Goal: Task Accomplishment & Management: Complete application form

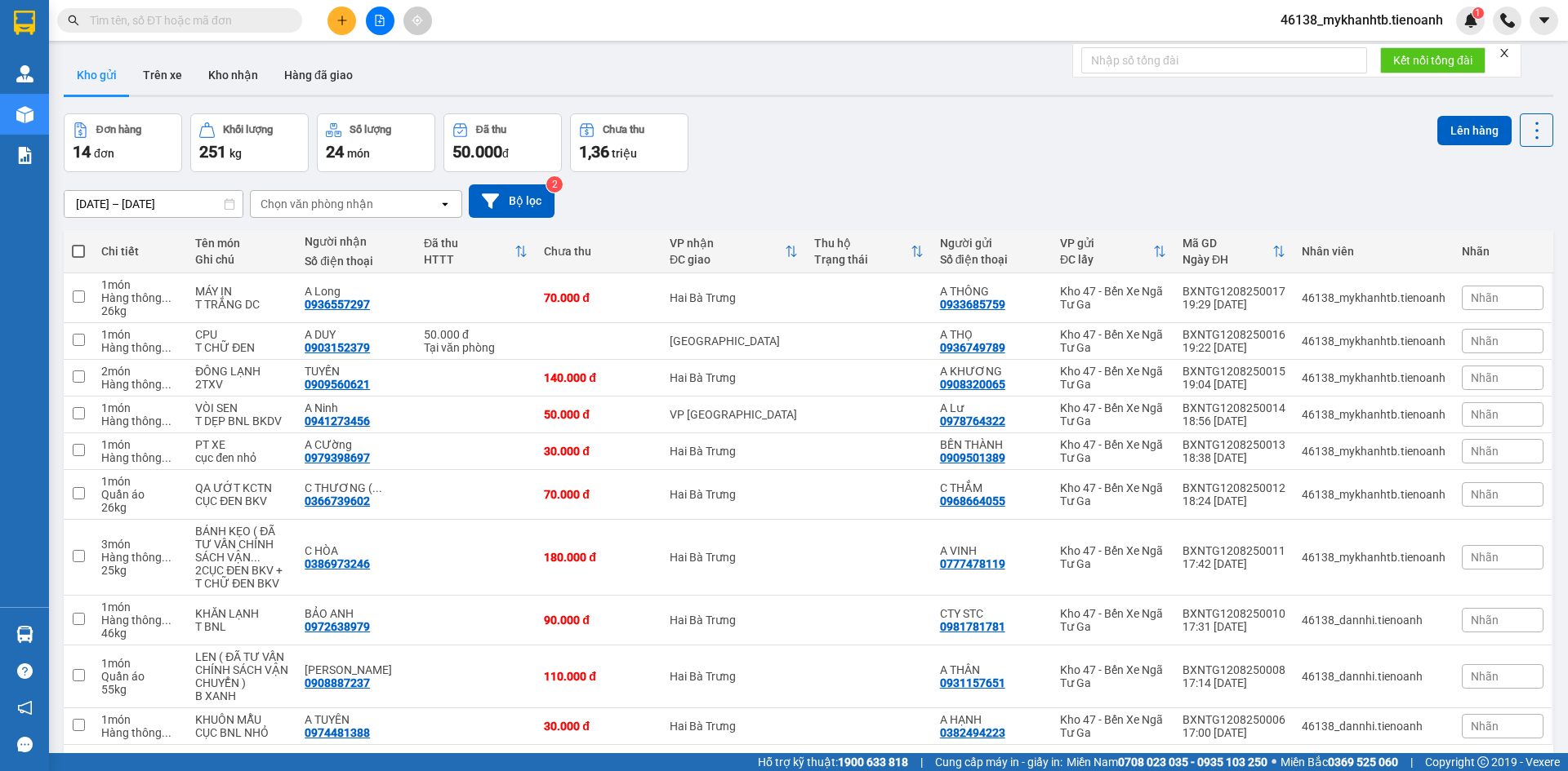
click at [342, 21] on icon "plus" at bounding box center [341, 20] width 9 height 1
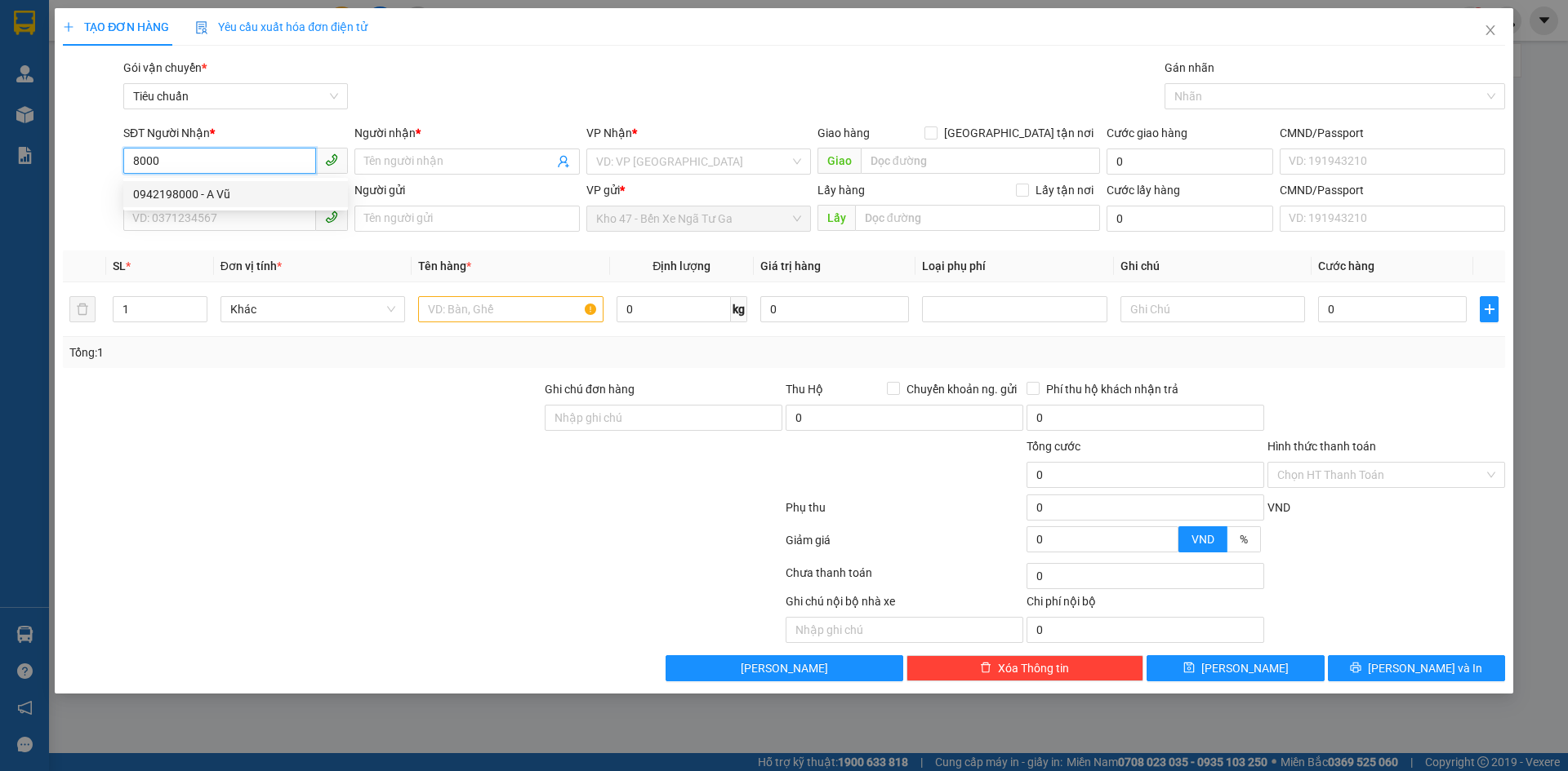
click at [234, 188] on div "0942198000 - A Vũ" at bounding box center [235, 194] width 205 height 18
type input "0942198000"
type input "A Vũ"
type input "30.000"
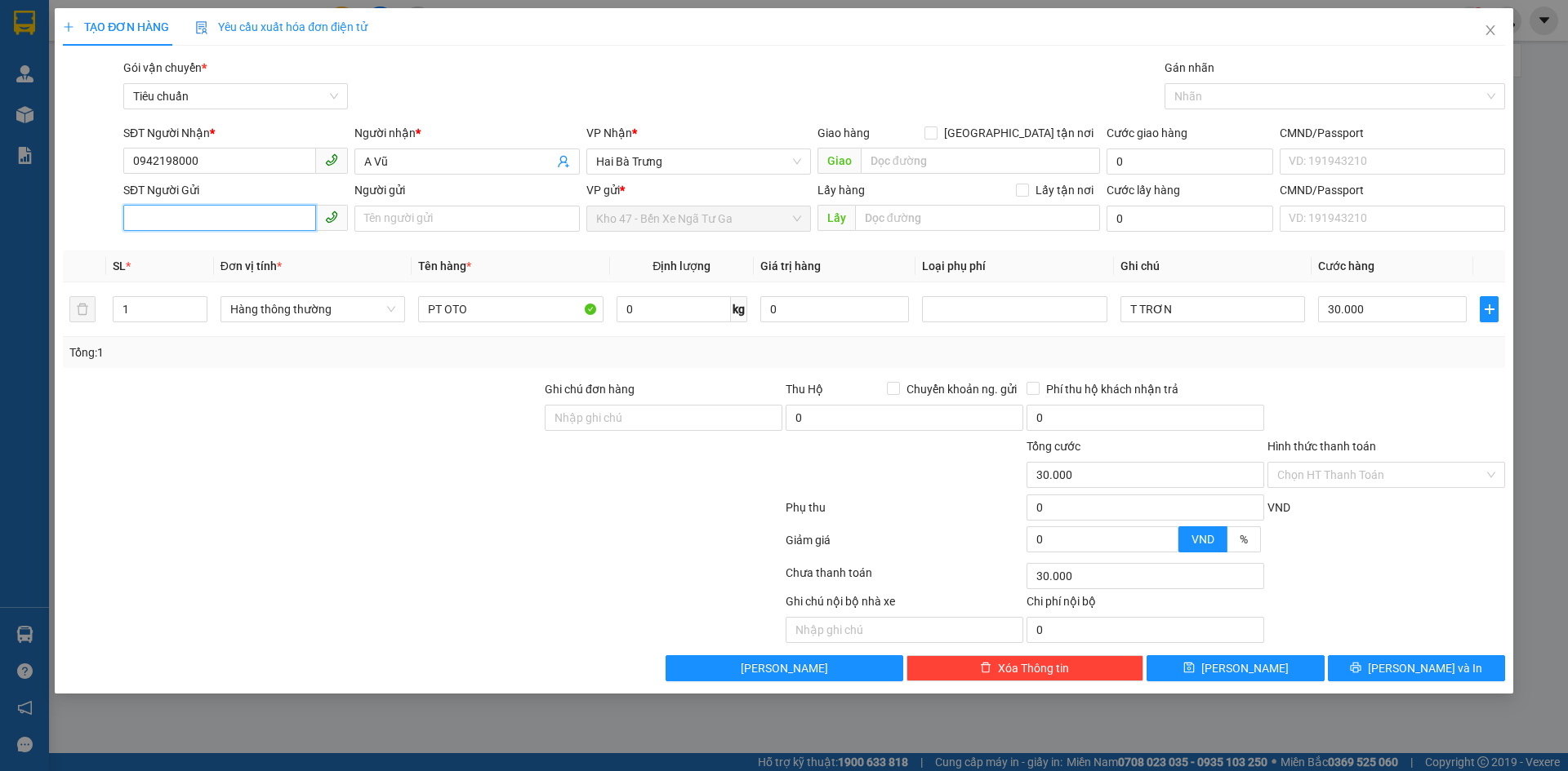
click at [241, 218] on input "SĐT Người Gửi" at bounding box center [220, 218] width 193 height 27
click at [232, 158] on input "0942198000" at bounding box center [220, 161] width 193 height 27
type input "0924888000"
click at [397, 160] on input "A Vũ" at bounding box center [459, 161] width 189 height 18
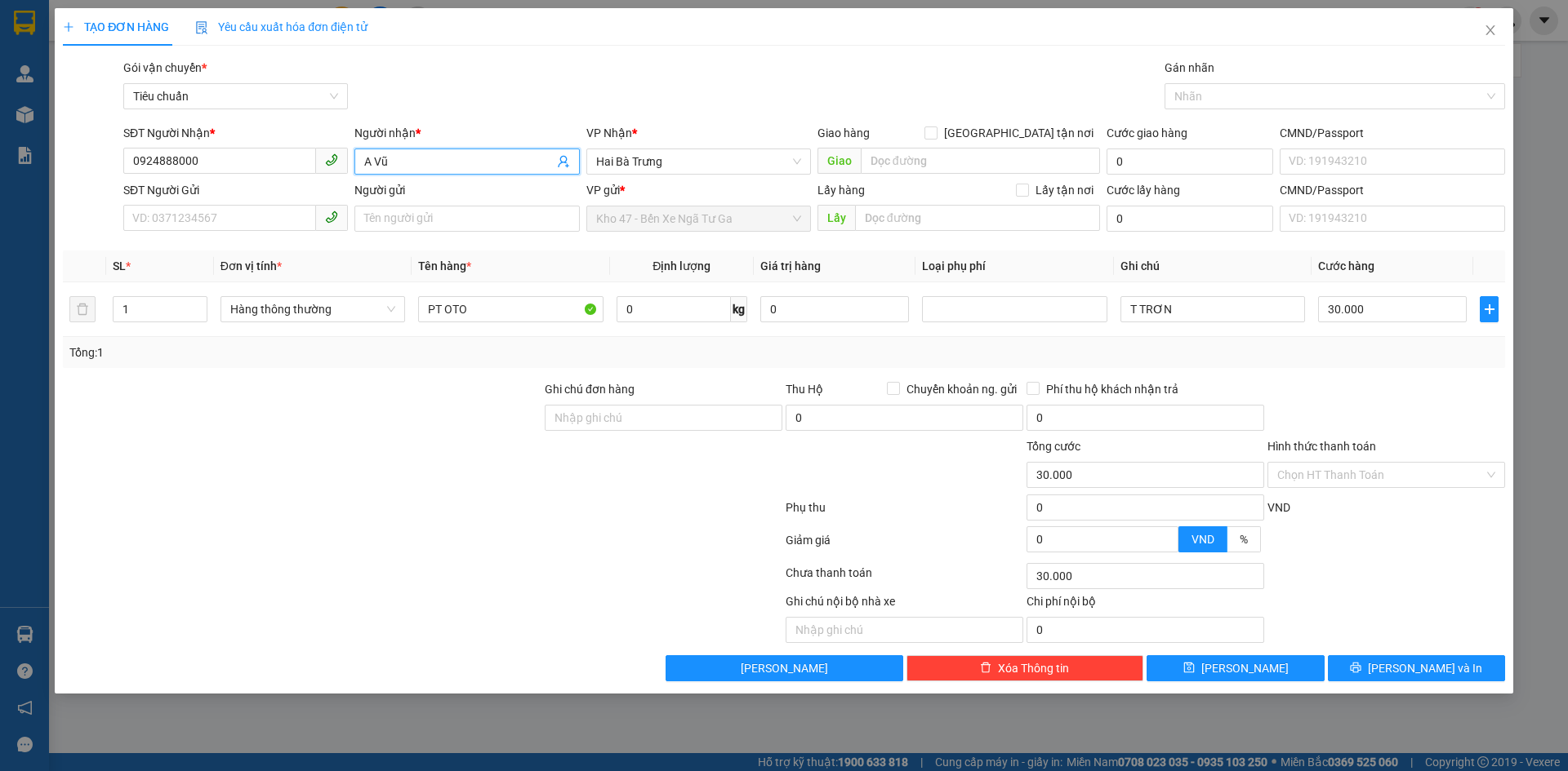
click at [397, 160] on input "A Vũ" at bounding box center [459, 161] width 189 height 18
type input "a tâm"
drag, startPoint x: 303, startPoint y: 452, endPoint x: 1523, endPoint y: 504, distance: 1221.1
click at [306, 451] on div at bounding box center [301, 466] width 482 height 57
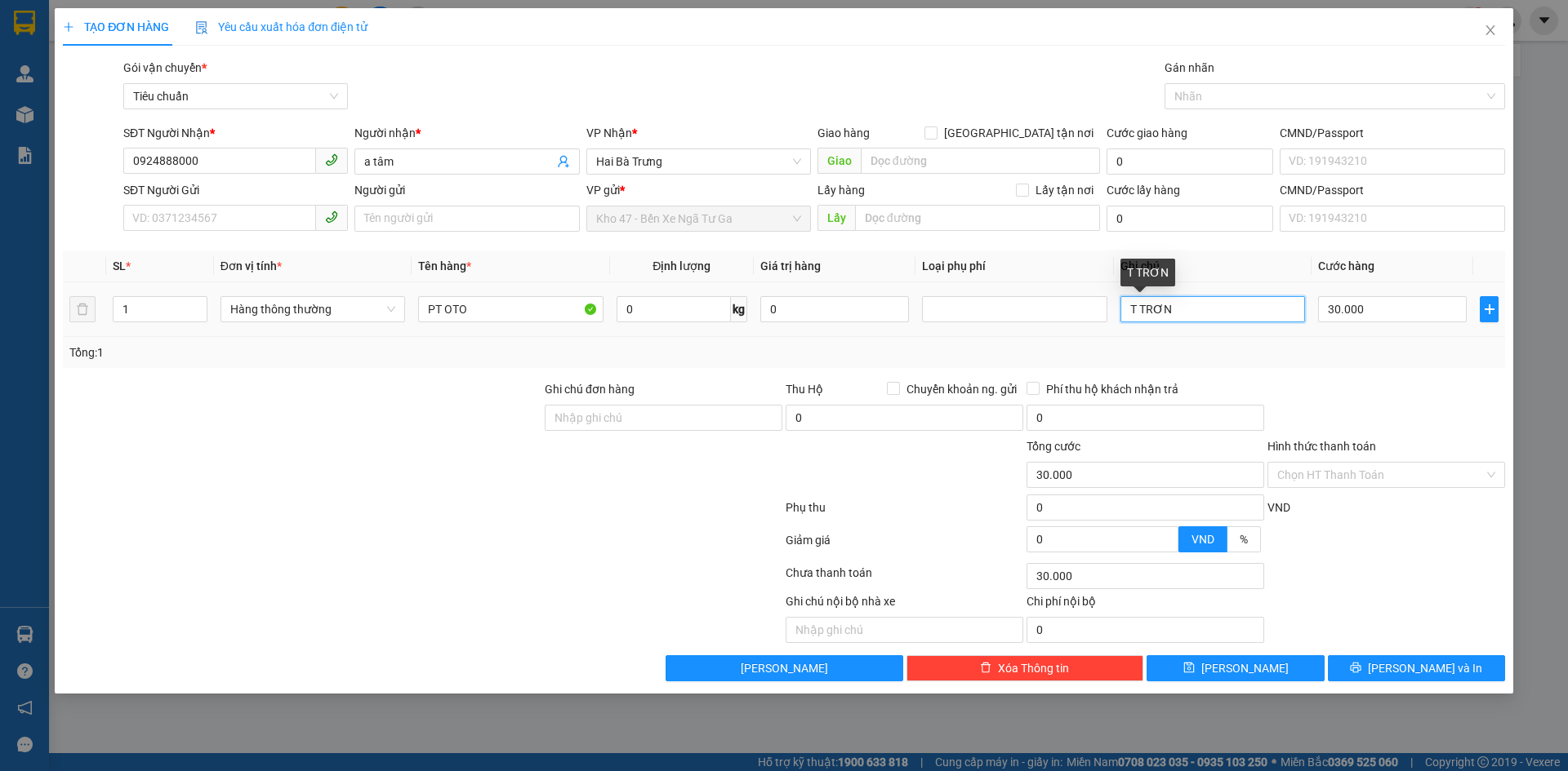
click at [1193, 316] on input "T TRƠN" at bounding box center [1211, 309] width 184 height 27
type input "T TRƠN bkdv"
click at [1416, 679] on button "[PERSON_NAME] và In" at bounding box center [1416, 669] width 177 height 27
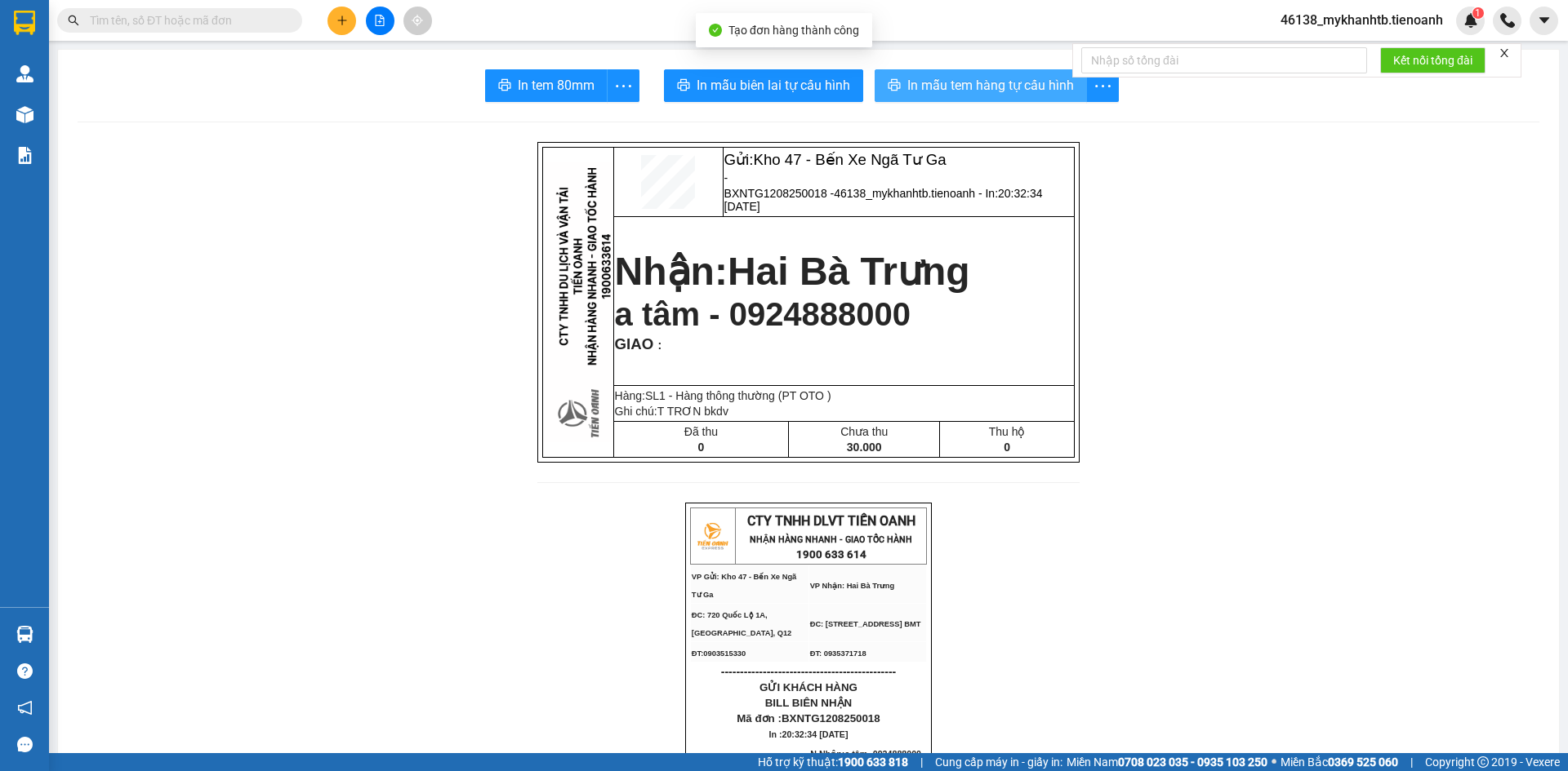
click at [952, 97] on button "In mẫu tem hàng tự cấu hình" at bounding box center [981, 85] width 213 height 32
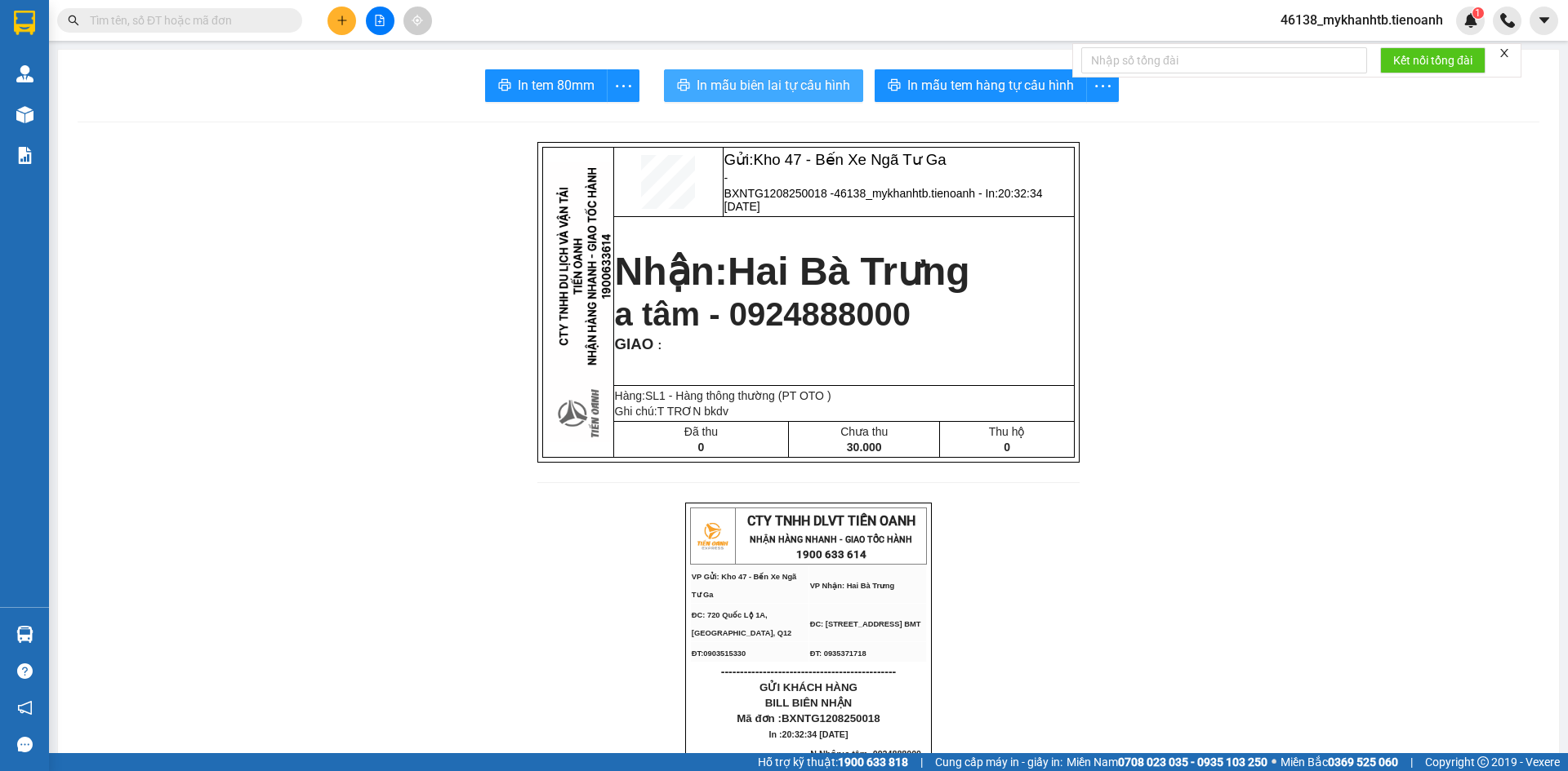
click at [789, 72] on button "In mẫu biên lai tự cấu hình" at bounding box center [763, 85] width 199 height 32
click at [344, 14] on button at bounding box center [341, 21] width 29 height 29
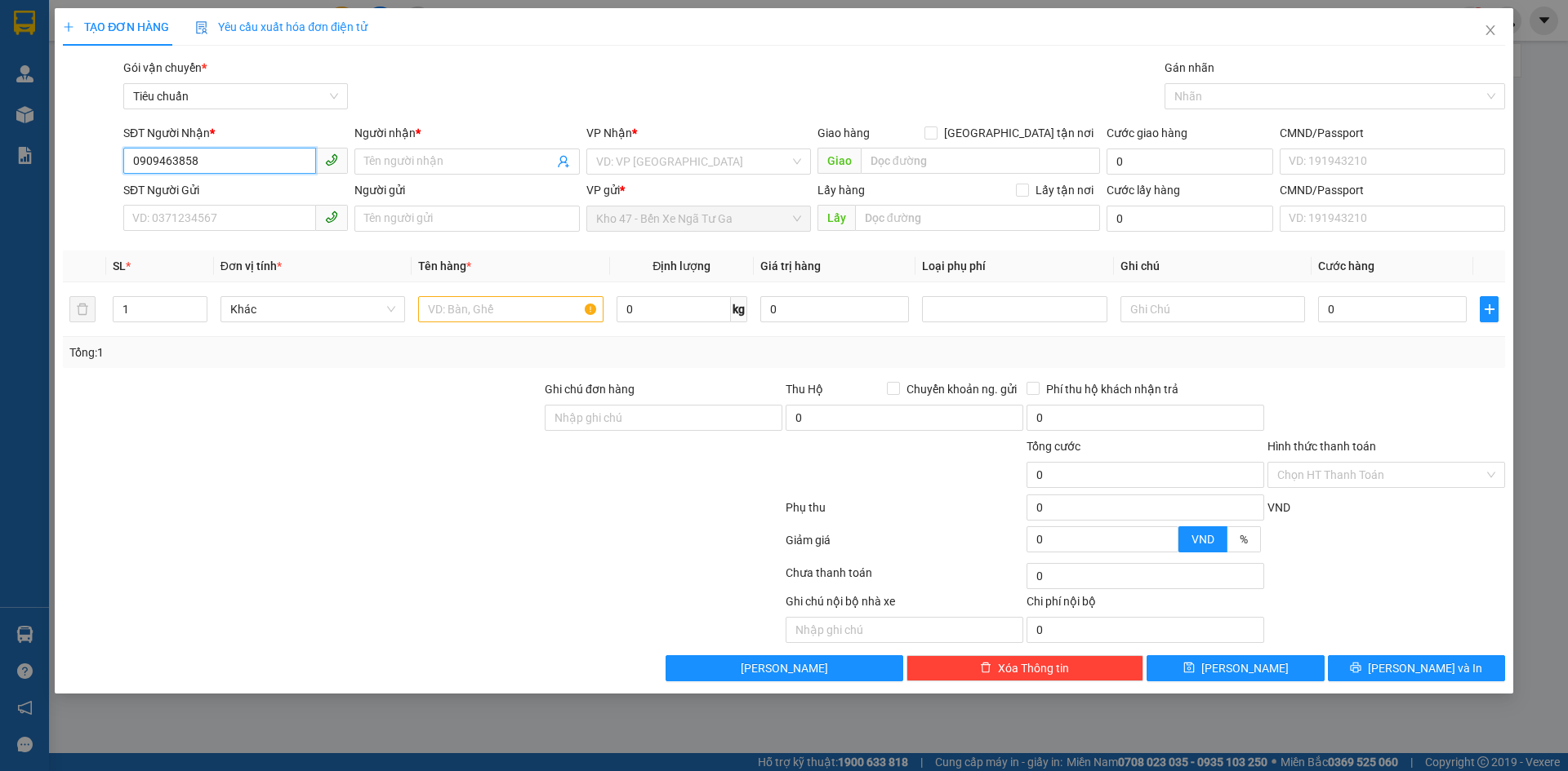
type input "0909463858"
drag, startPoint x: 440, startPoint y: 180, endPoint x: 440, endPoint y: 171, distance: 9.0
click at [440, 171] on div "Người nhận * Tên người nhận" at bounding box center [467, 153] width 225 height 57
click at [440, 171] on span at bounding box center [467, 161] width 225 height 27
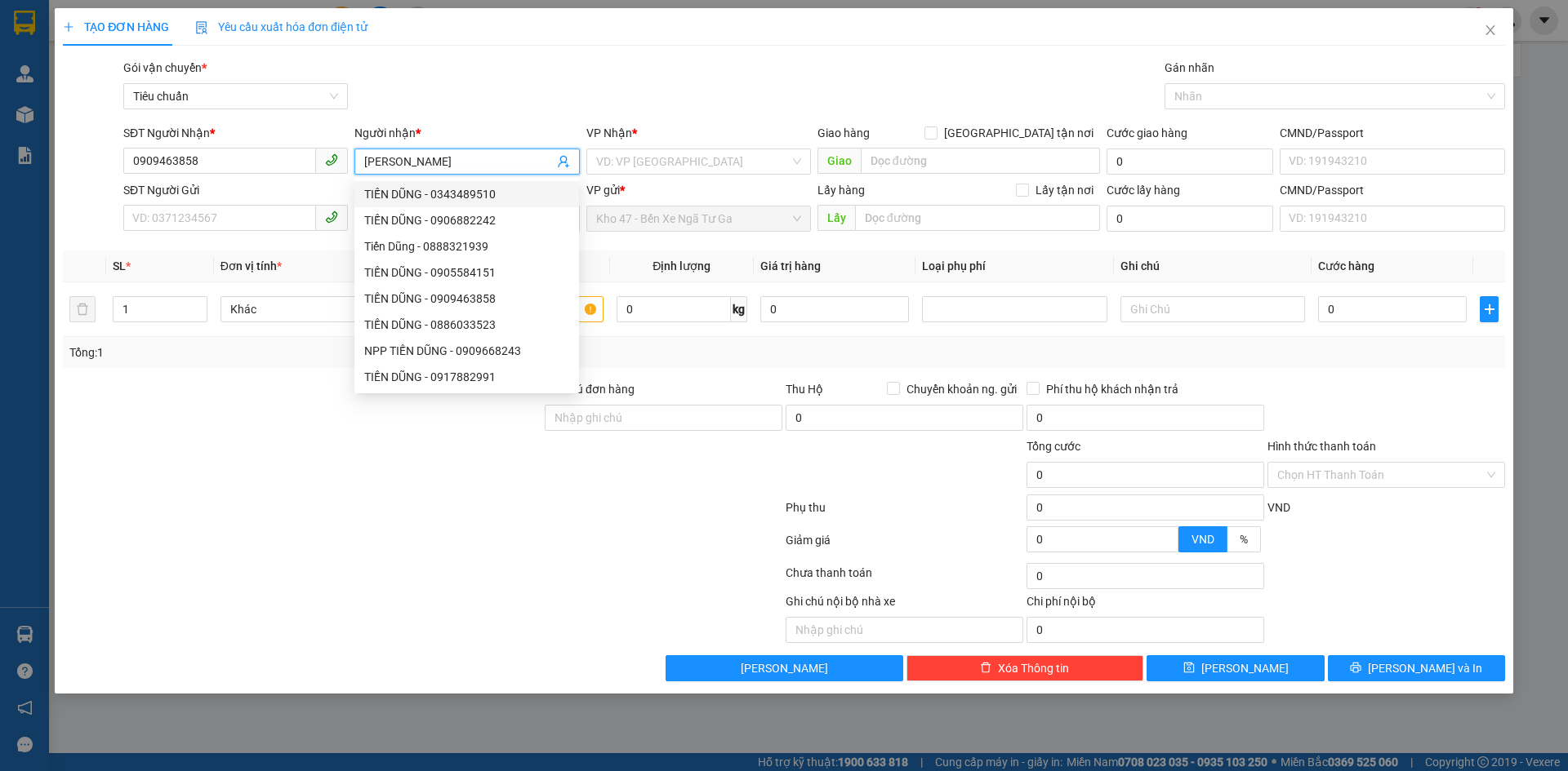
type input "[PERSON_NAME]"
click at [706, 143] on div "VP Nhận *" at bounding box center [698, 136] width 225 height 25
click at [697, 149] on div "VD: VP [GEOGRAPHIC_DATA]" at bounding box center [698, 161] width 225 height 27
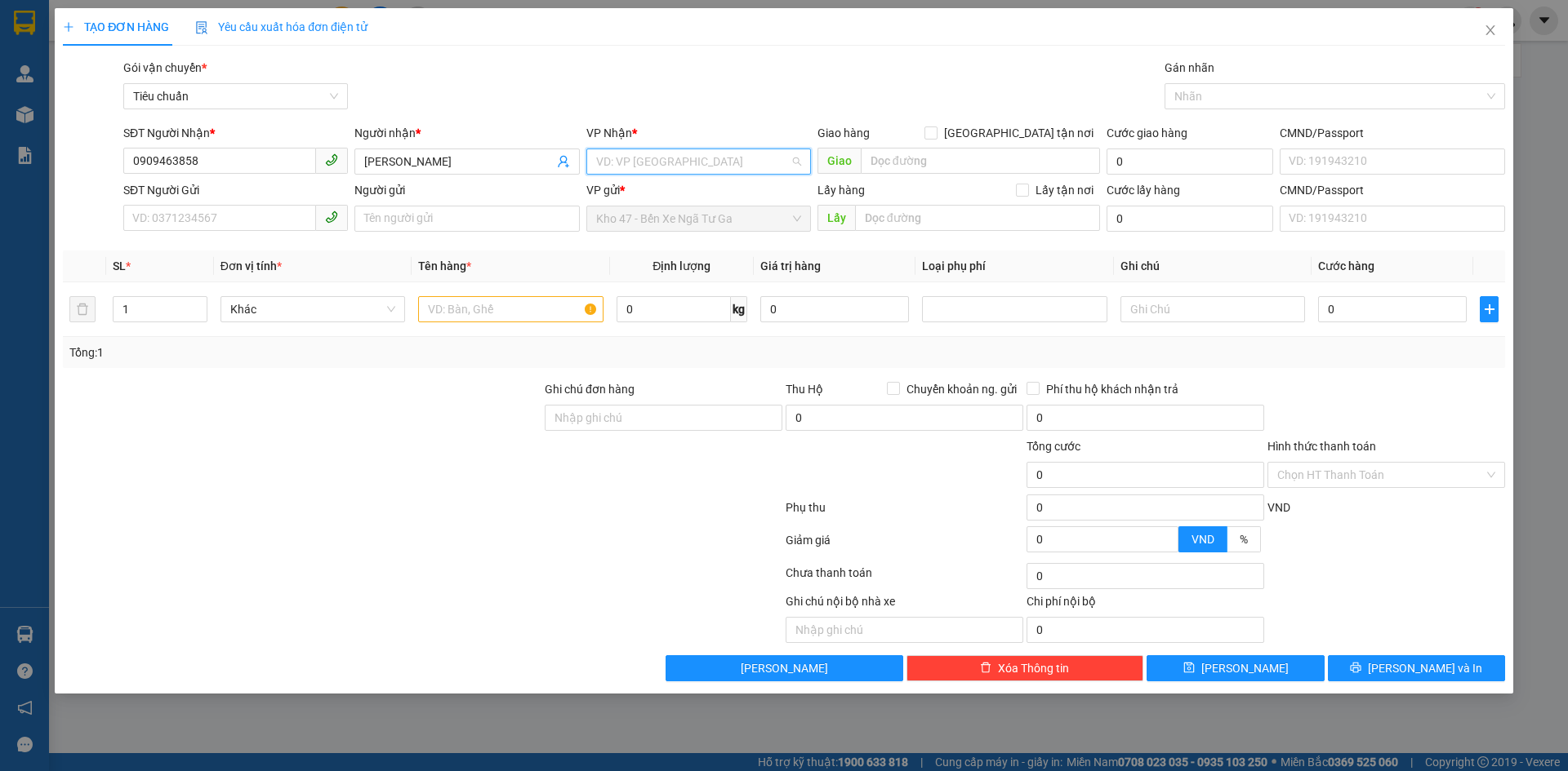
click at [688, 158] on input "search" at bounding box center [692, 161] width 193 height 25
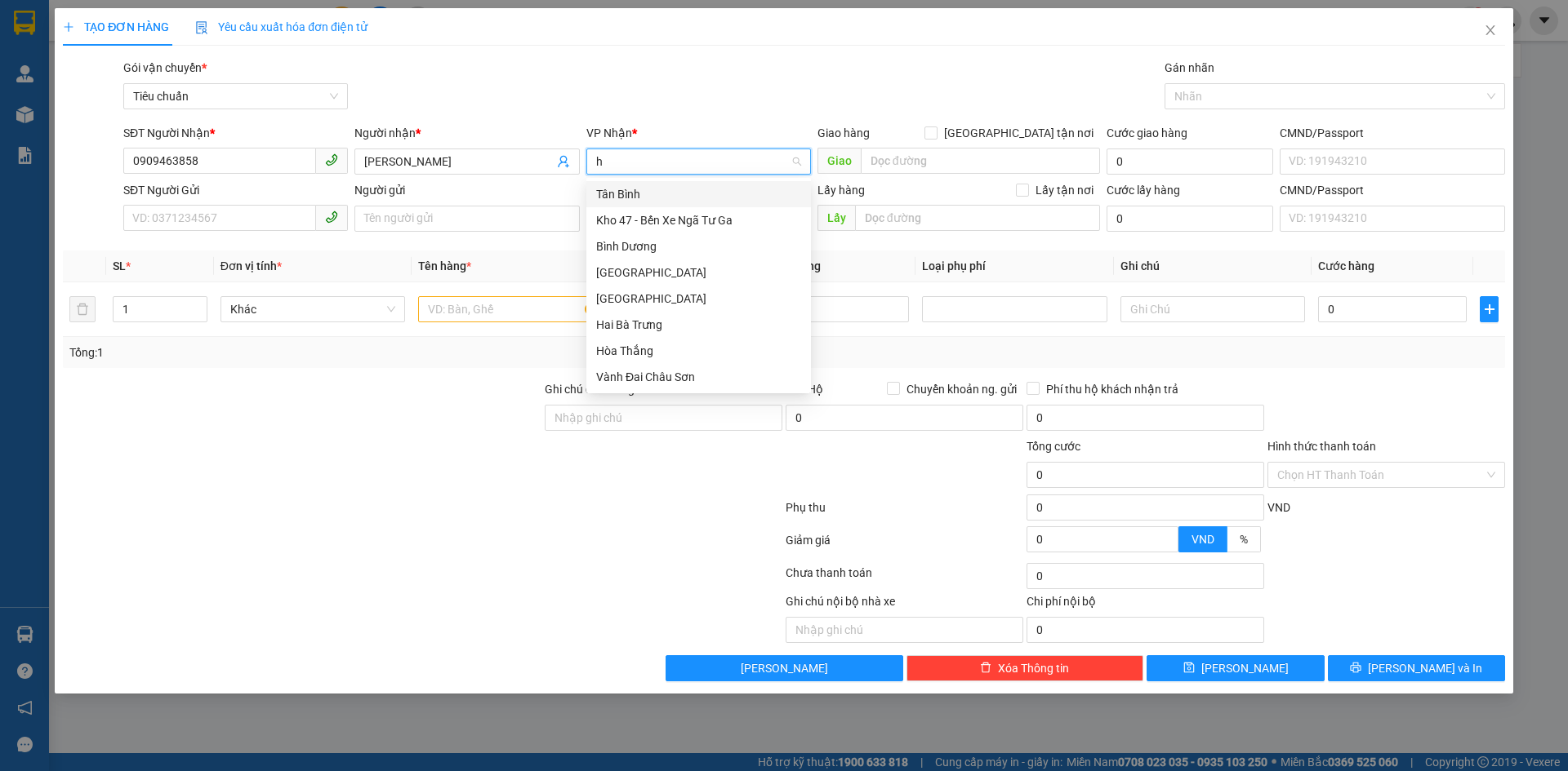
type input "hb"
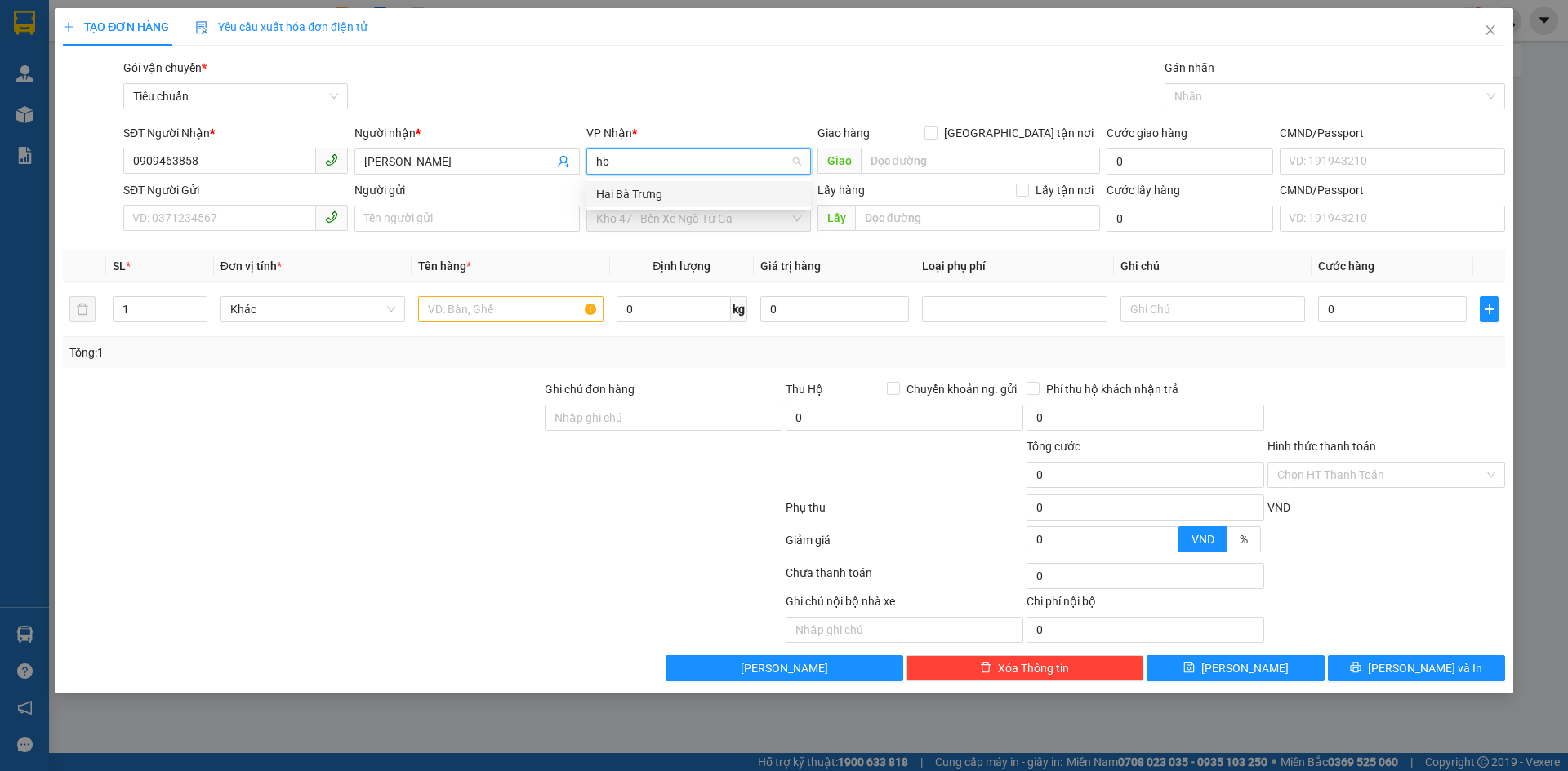
click at [662, 203] on div "Hai Bà Trưng" at bounding box center [698, 194] width 225 height 27
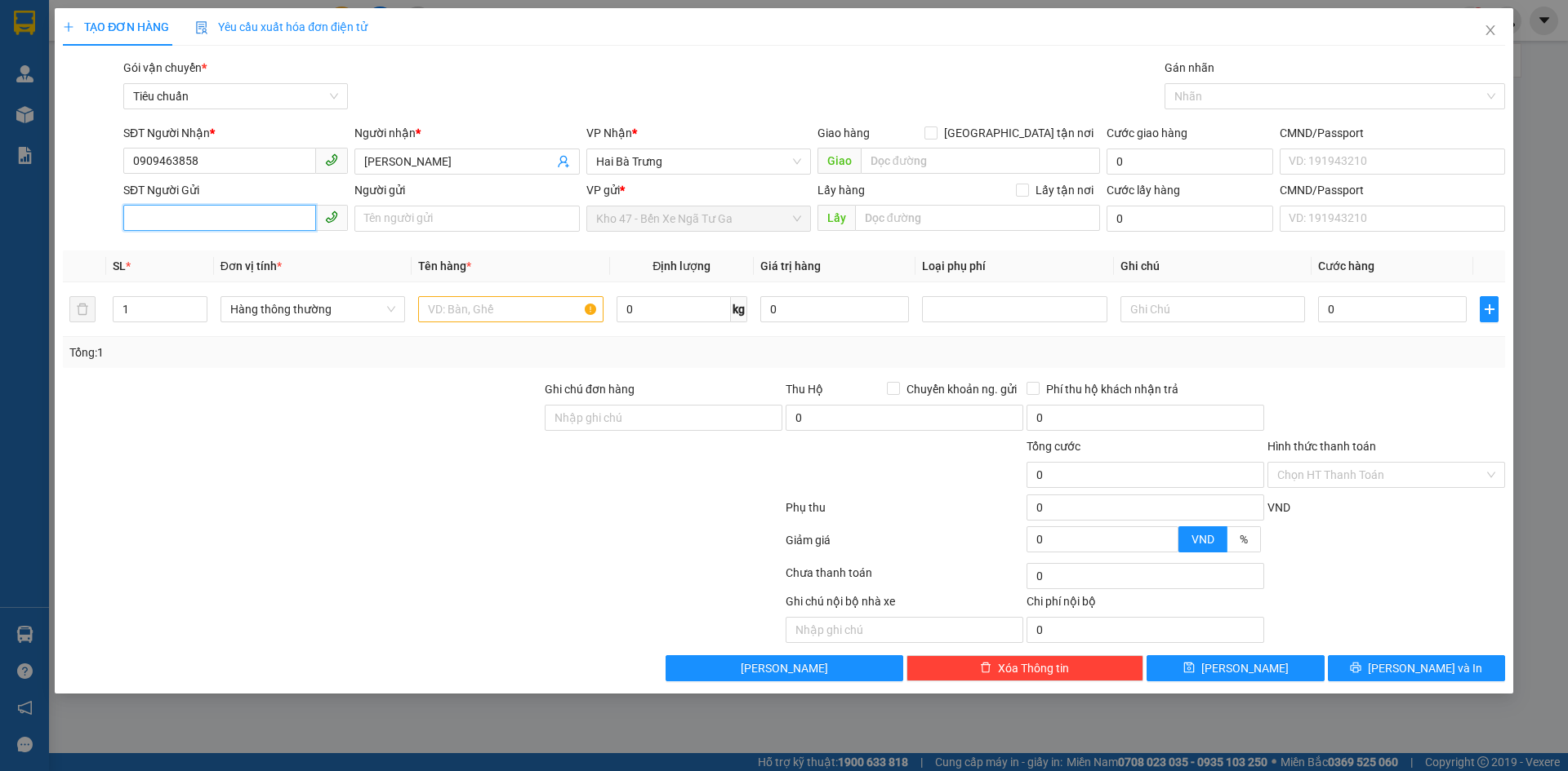
click at [198, 212] on input "SĐT Người Gửi" at bounding box center [220, 218] width 193 height 27
type input "0903131500"
click at [533, 310] on input "text" at bounding box center [509, 309] width 184 height 27
type input "lk"
drag, startPoint x: 1215, startPoint y: 281, endPoint x: 1196, endPoint y: 311, distance: 35.5
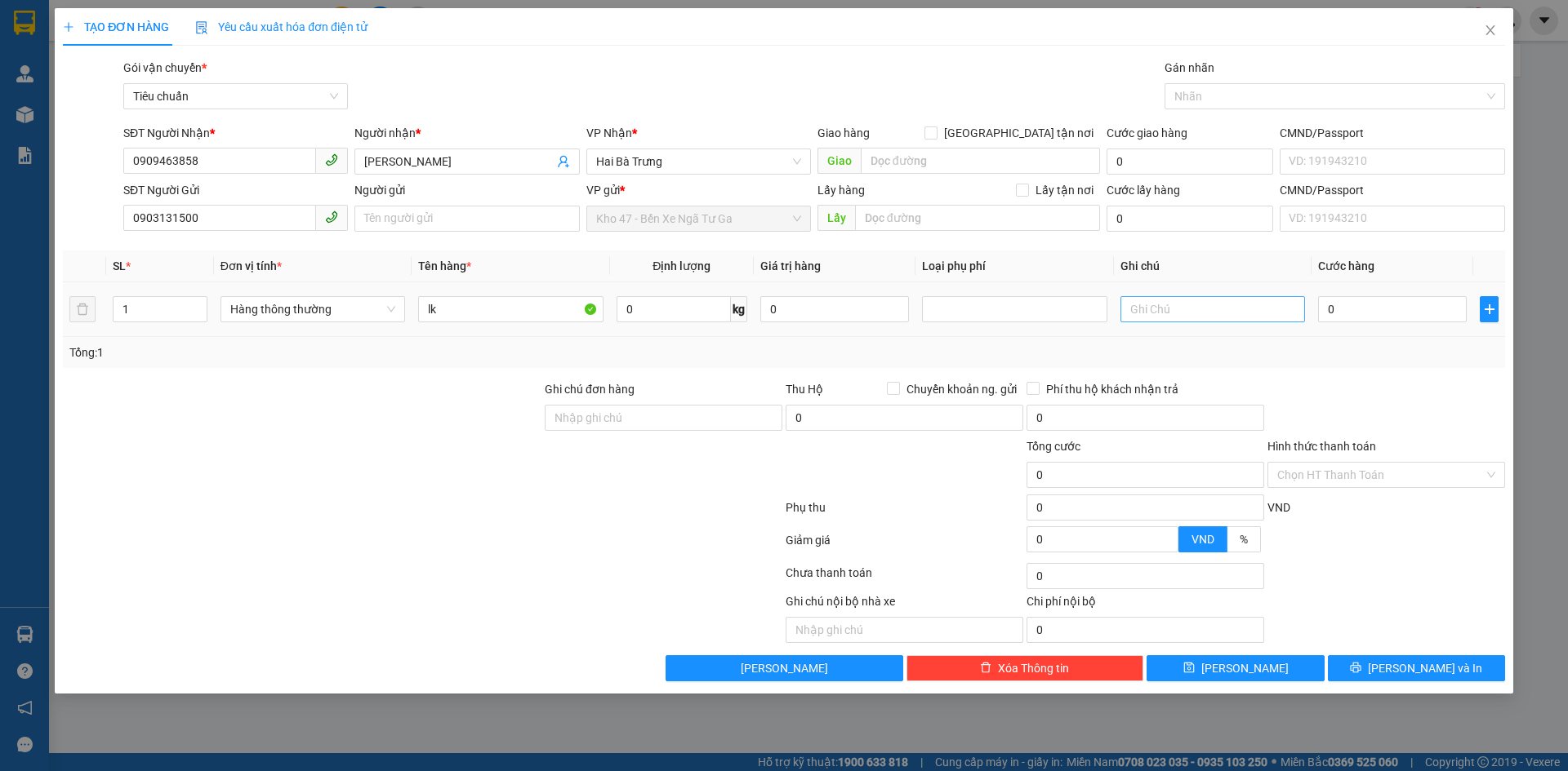
click at [1211, 287] on table "SL * Đơn vị tính * Tên hàng * Định lượng Giá trị hàng Loại phụ phí Ghi chú Cước…" at bounding box center [784, 294] width 1442 height 87
click at [1196, 311] on input "text" at bounding box center [1211, 309] width 184 height 27
type input "h đen"
click at [1400, 318] on input "0" at bounding box center [1392, 309] width 149 height 27
type input "3"
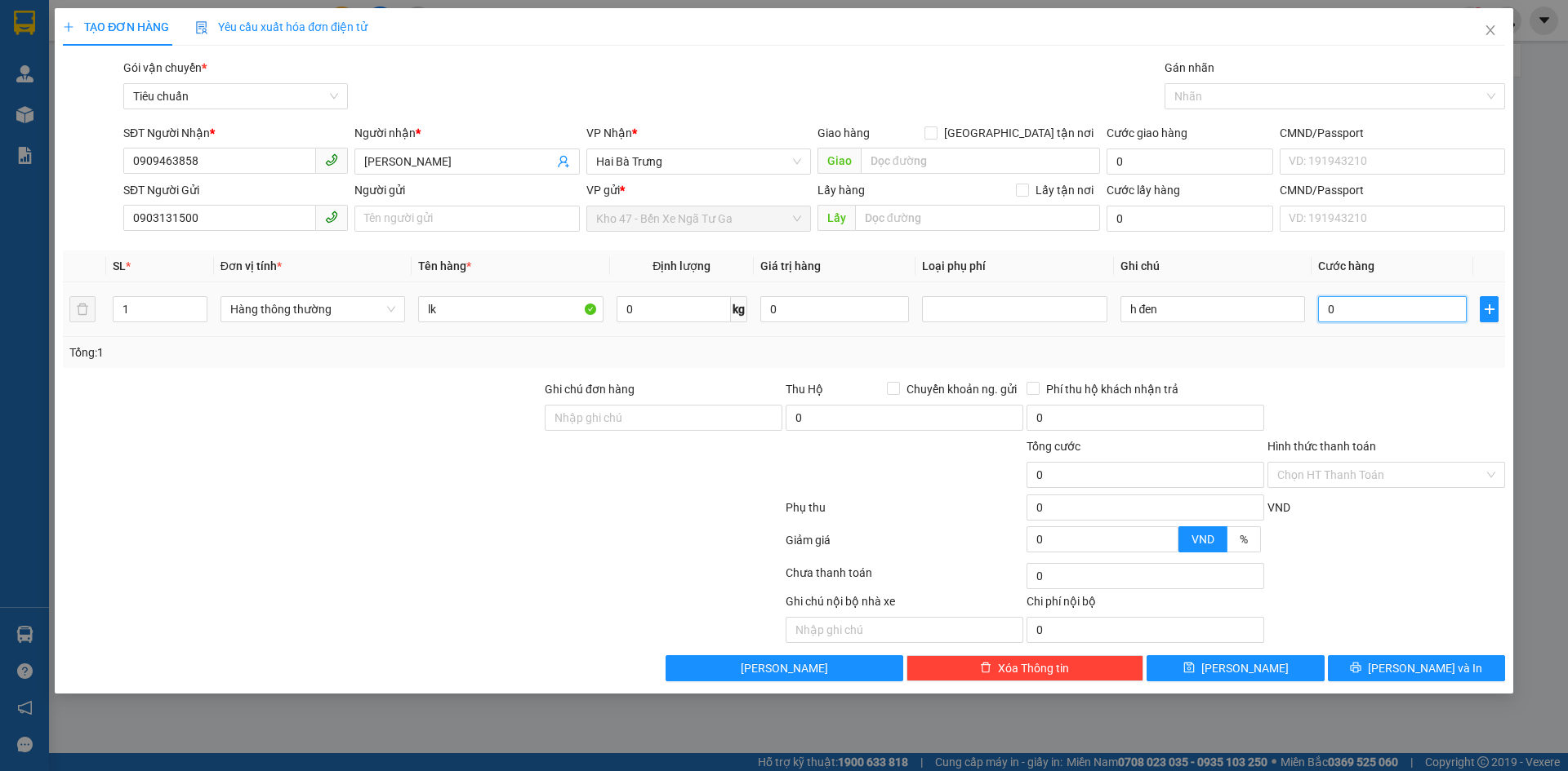
type input "3"
type input "30"
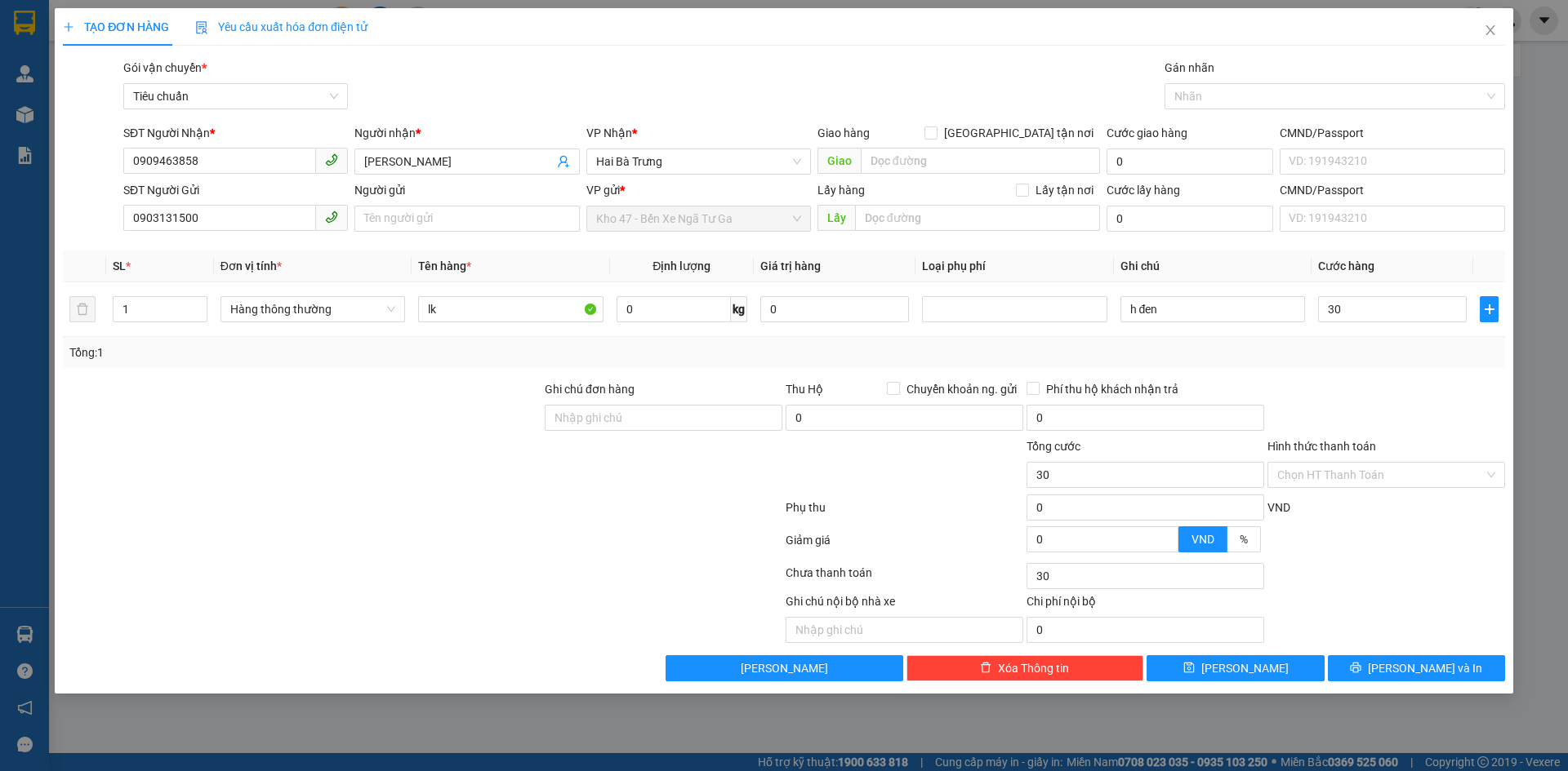
type input "30.000"
click at [1419, 650] on div "Transit Pickup Surcharge Ids Transit Deliver Surcharge Ids Transit Deliver Surc…" at bounding box center [784, 370] width 1442 height 623
click at [1417, 669] on span "[PERSON_NAME] và In" at bounding box center [1425, 669] width 114 height 18
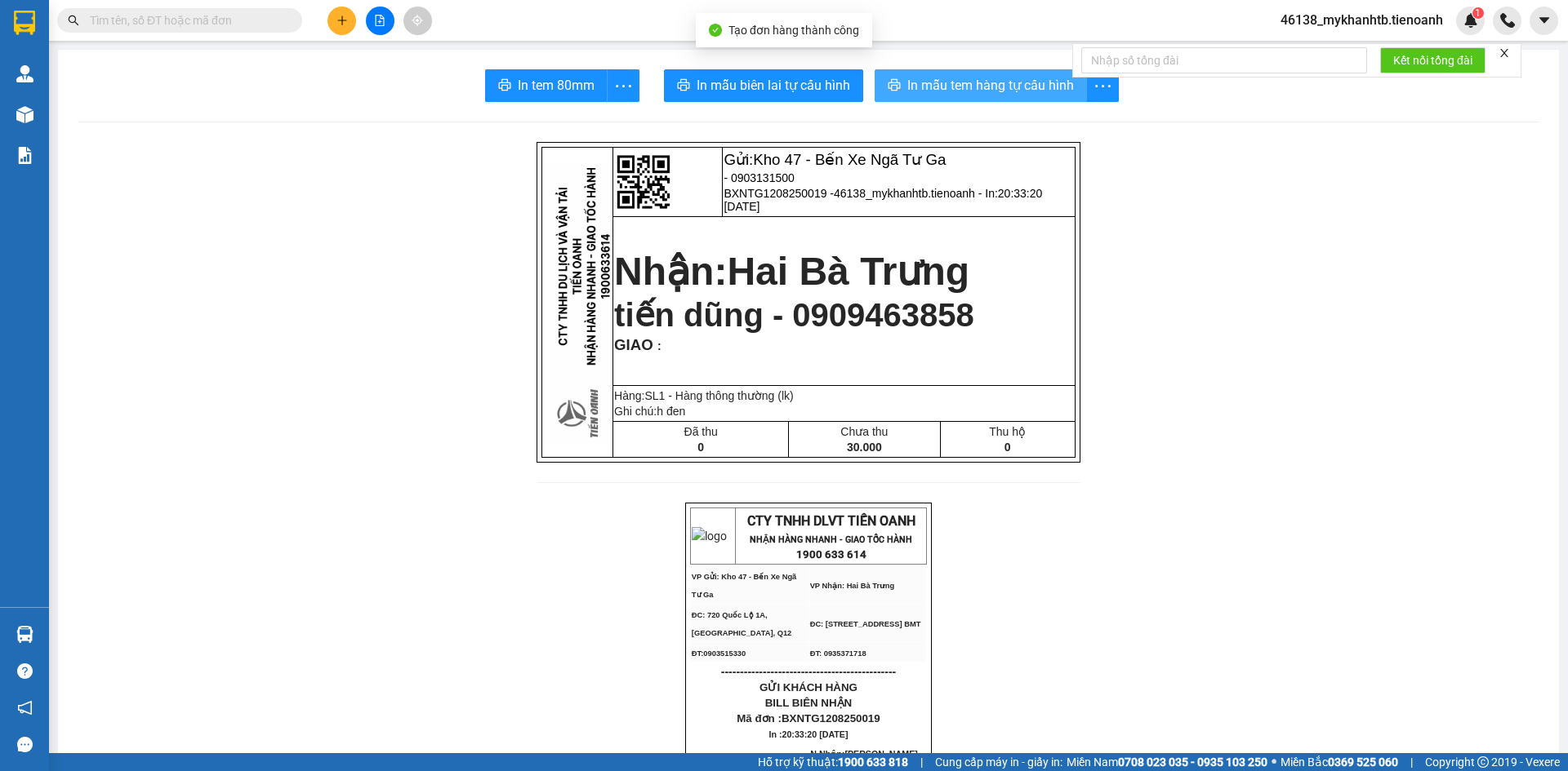
click at [938, 82] on span "In mẫu tem hàng tự cấu hình" at bounding box center [990, 85] width 166 height 21
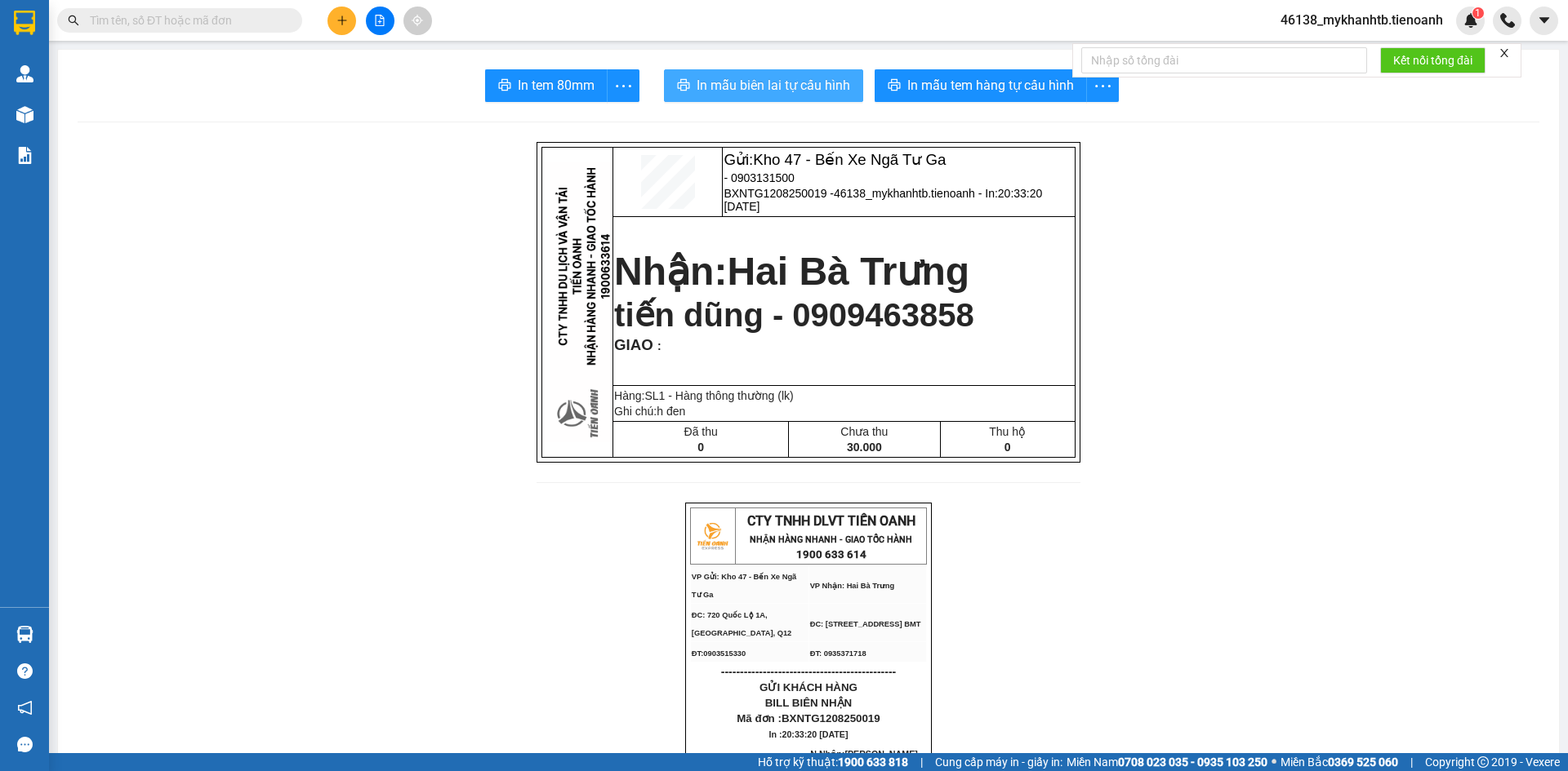
click at [824, 73] on button "In mẫu biên lai tự cấu hình" at bounding box center [763, 85] width 199 height 32
click at [342, 13] on button at bounding box center [341, 21] width 29 height 29
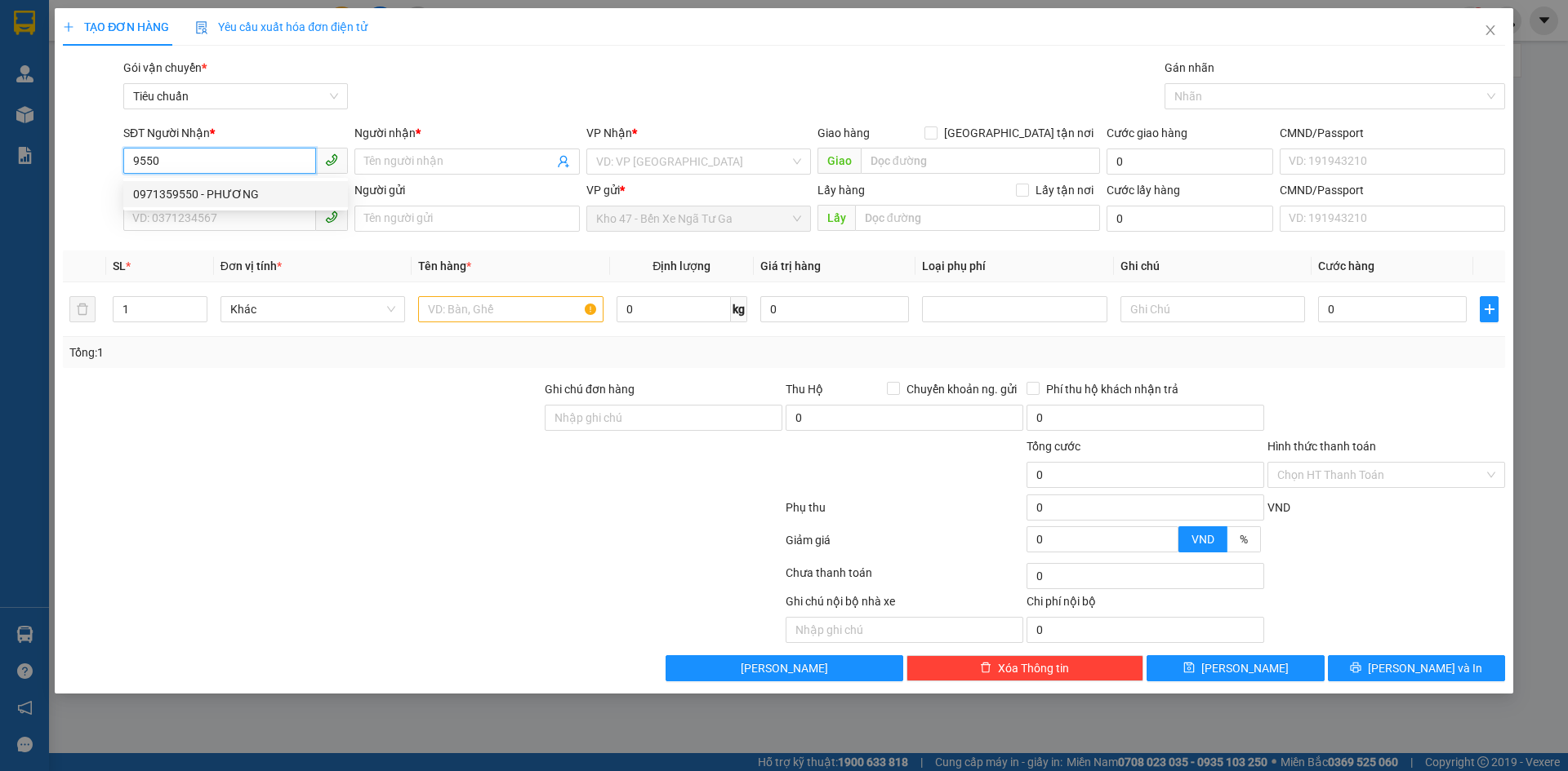
drag, startPoint x: 247, startPoint y: 193, endPoint x: 255, endPoint y: 234, distance: 41.8
click at [247, 197] on div "0971359550 - PHƯƠNG" at bounding box center [235, 194] width 205 height 18
type input "0971359550"
type input "PHƯƠNG"
type input "50.000"
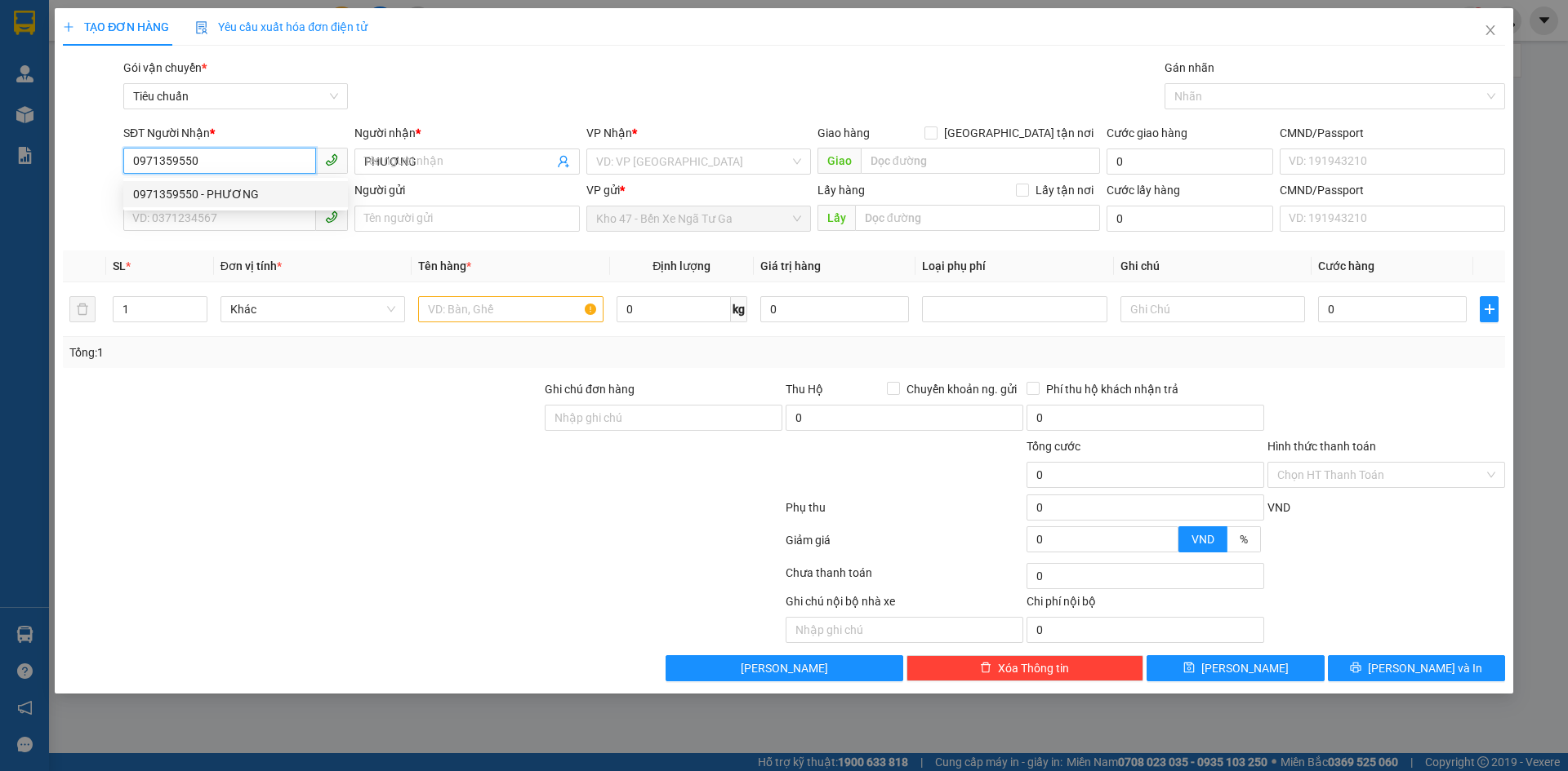
type input "50.000"
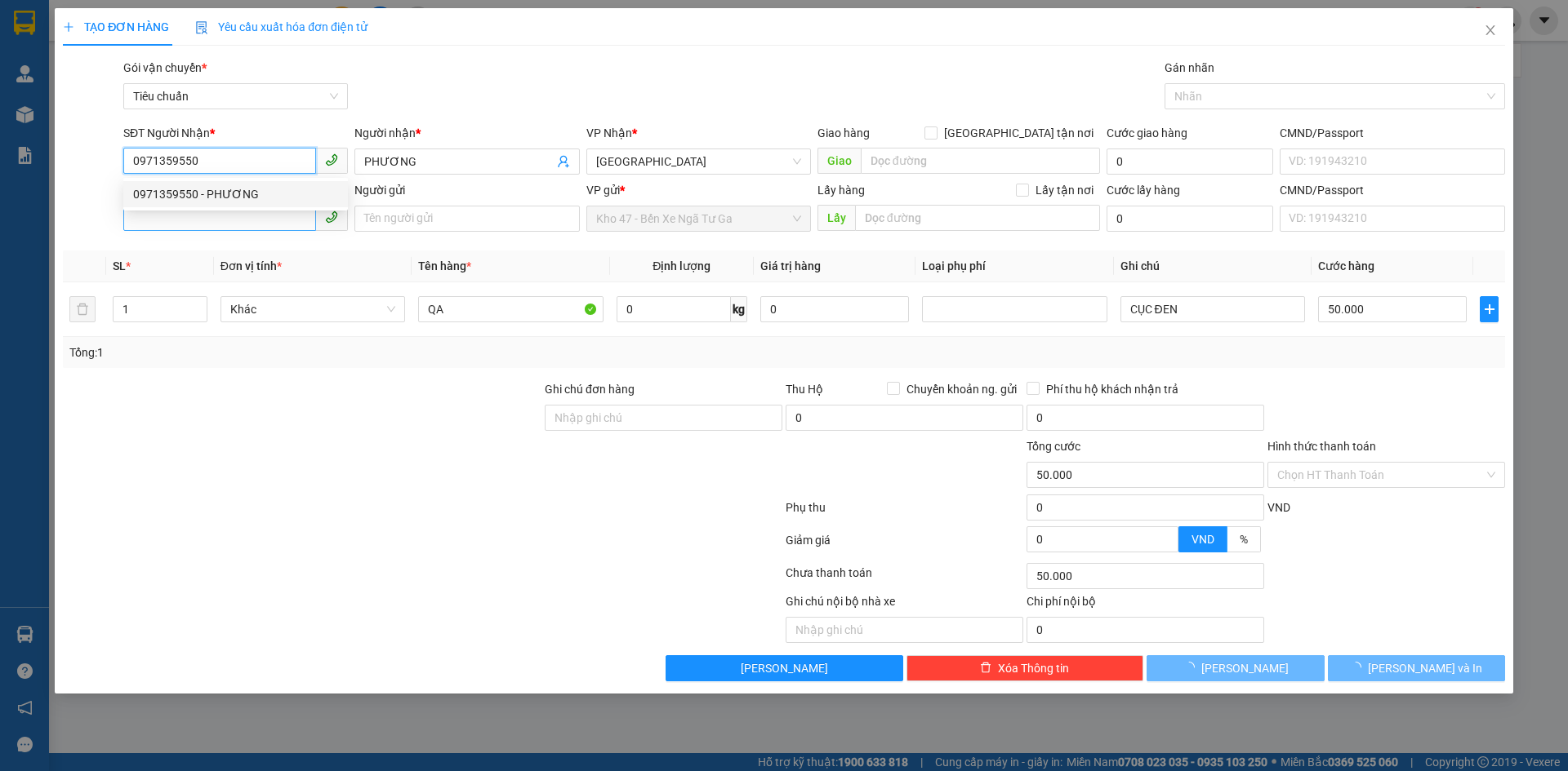
type input "0971359550"
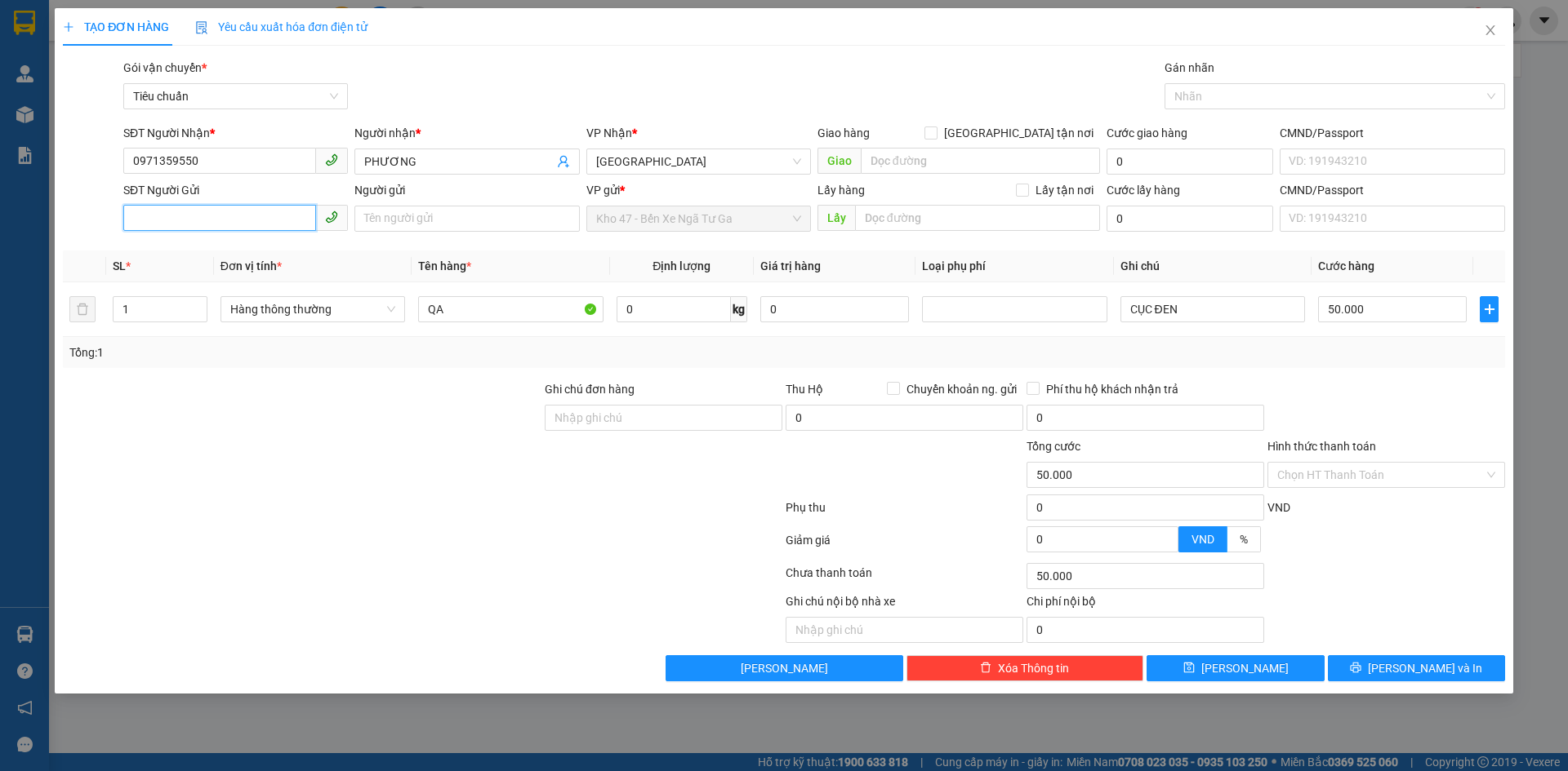
click at [255, 226] on input "SĐT Người Gửi" at bounding box center [220, 218] width 193 height 27
click at [294, 406] on div at bounding box center [301, 409] width 482 height 57
drag, startPoint x: 304, startPoint y: 311, endPoint x: 303, endPoint y: 324, distance: 13.0
click at [305, 316] on span "Hàng thông thường" at bounding box center [312, 309] width 164 height 25
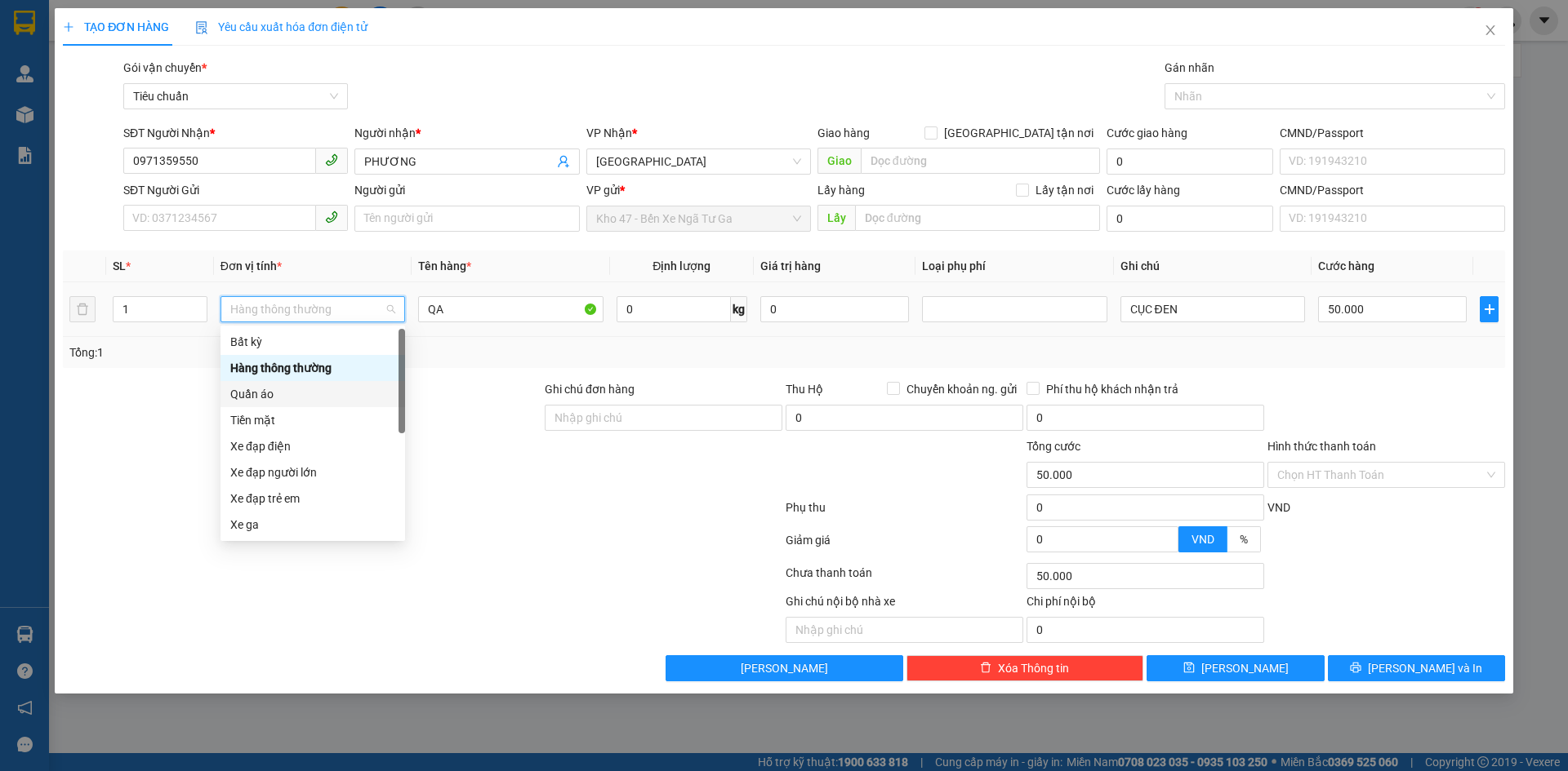
click at [288, 400] on div "Quần áo" at bounding box center [312, 394] width 164 height 18
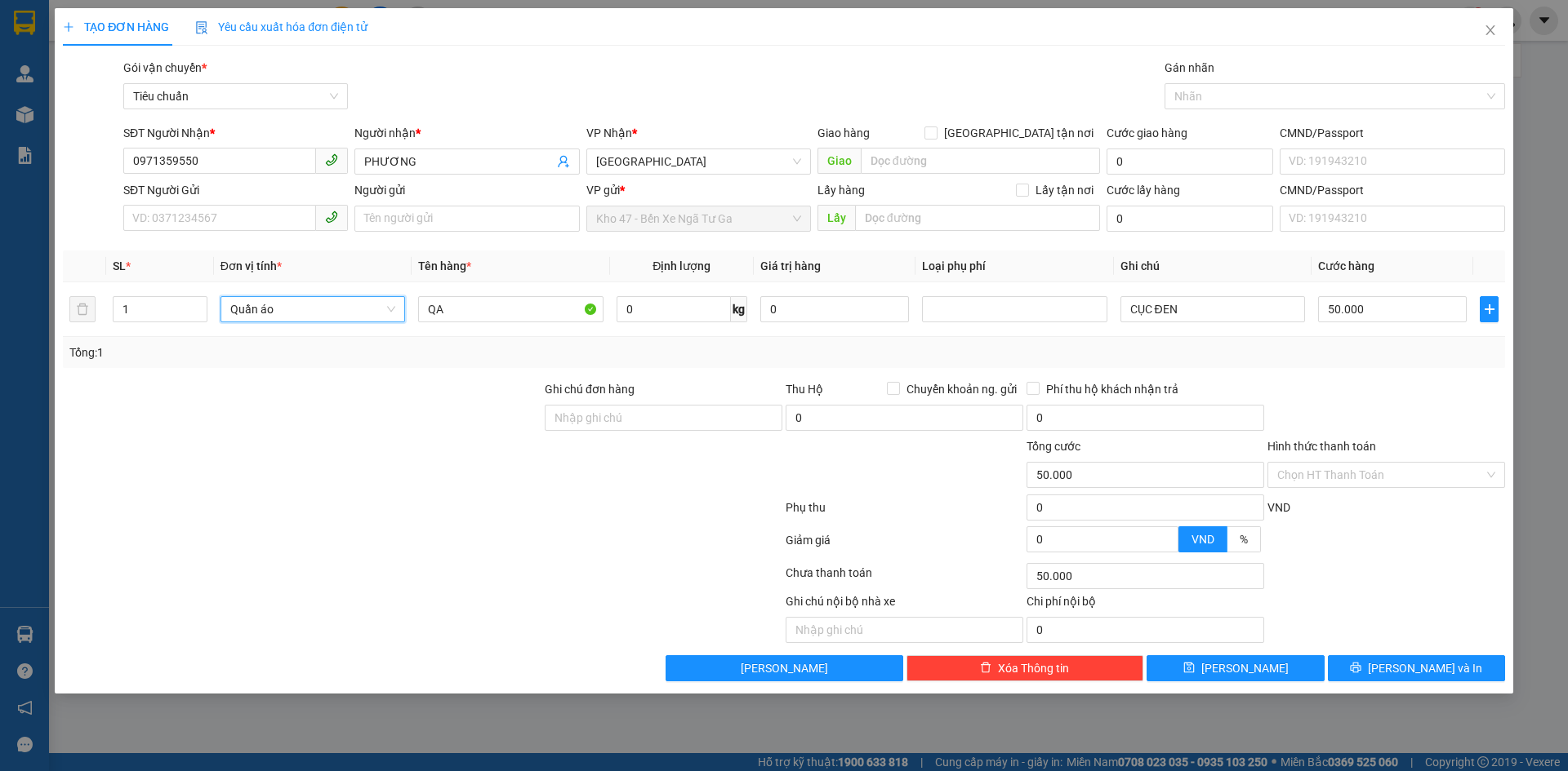
drag, startPoint x: 223, startPoint y: 397, endPoint x: 490, endPoint y: 323, distance: 277.1
click at [240, 392] on div at bounding box center [301, 409] width 482 height 57
type input "0"
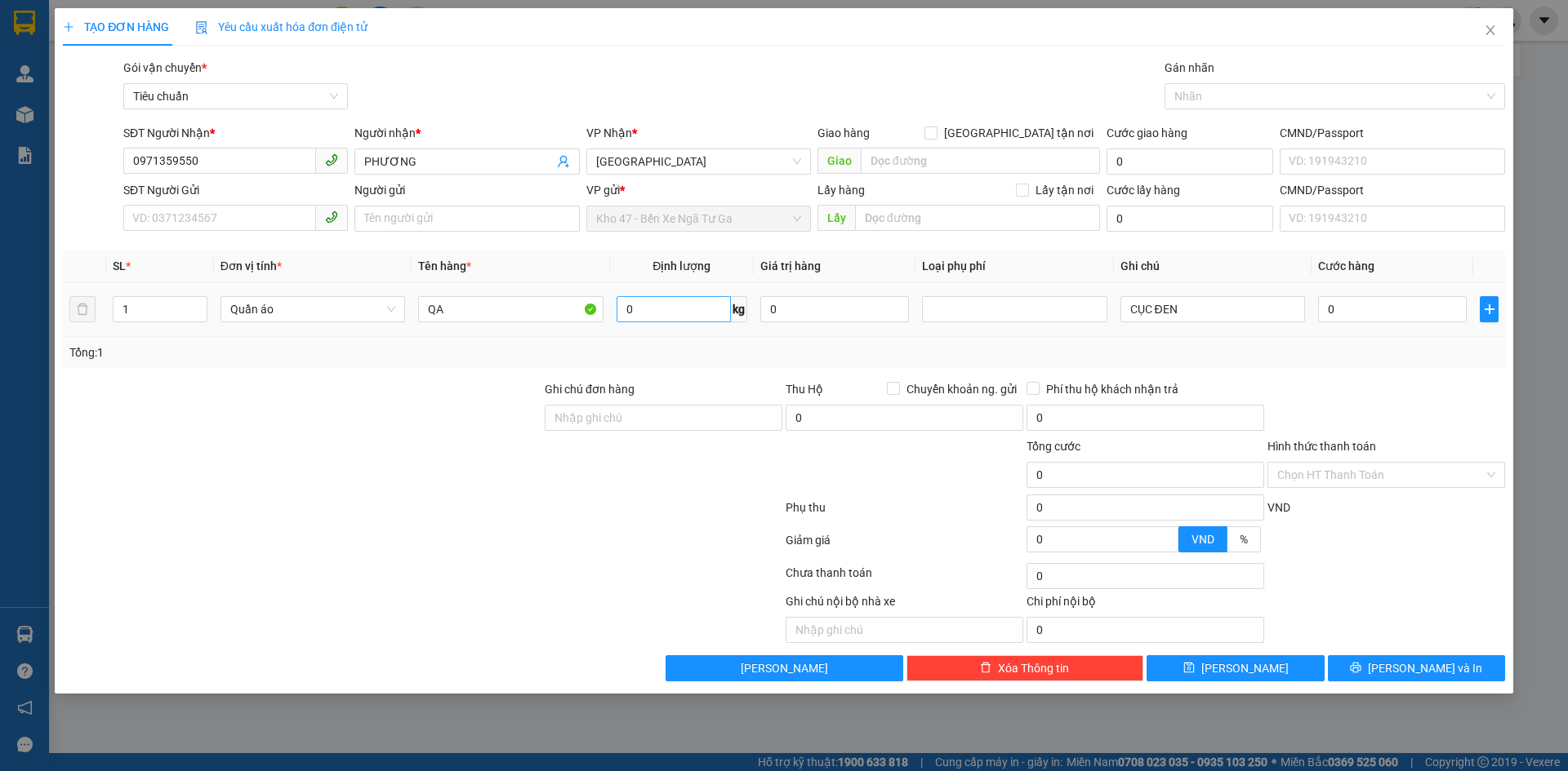
drag, startPoint x: 621, startPoint y: 330, endPoint x: 641, endPoint y: 303, distance: 33.6
click at [638, 306] on td "0 kg" at bounding box center [682, 310] width 144 height 55
click at [642, 303] on input "0" at bounding box center [674, 309] width 114 height 27
type input "43"
click at [521, 393] on div at bounding box center [301, 409] width 482 height 57
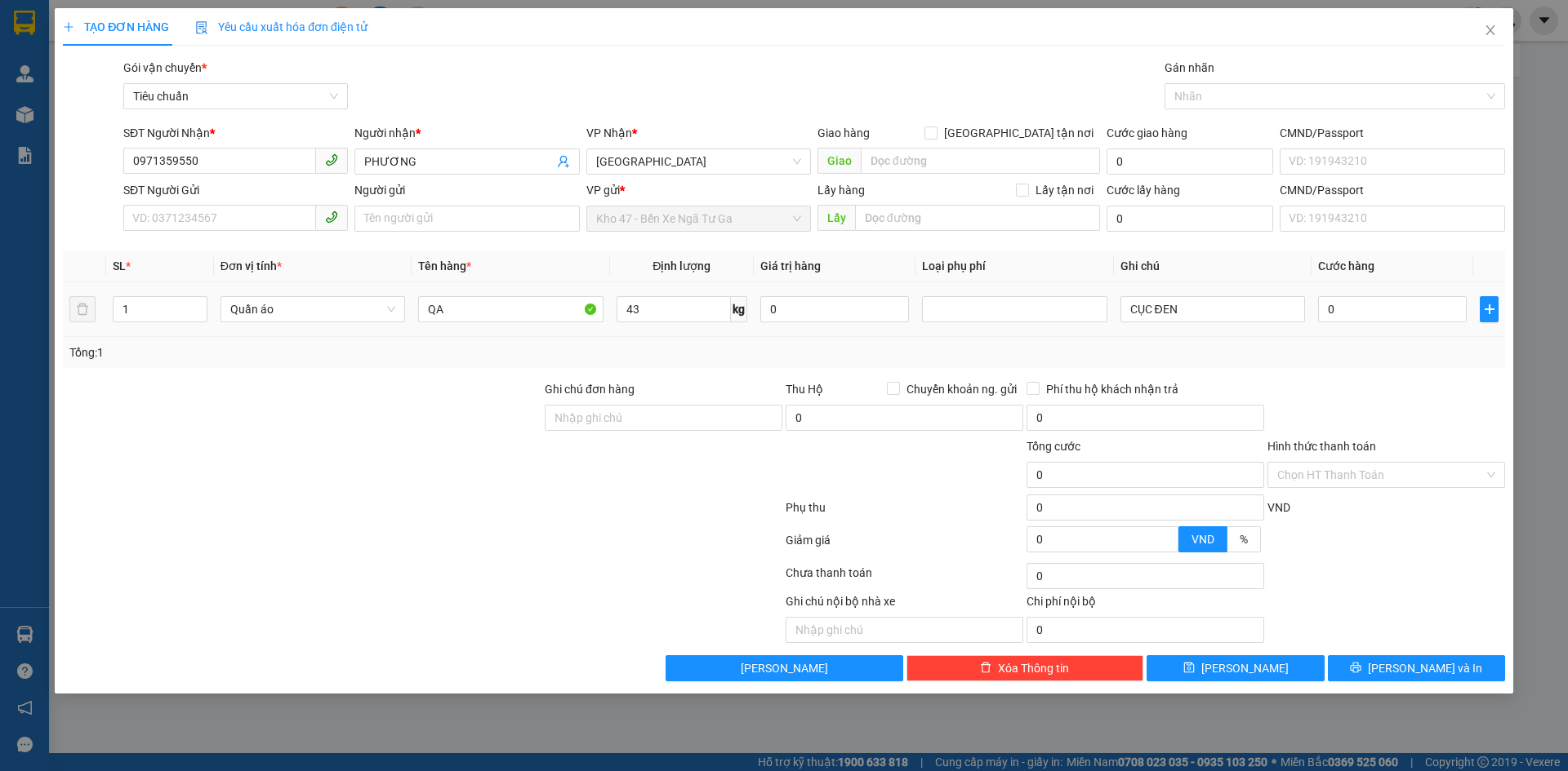
type input "80.000"
drag, startPoint x: 1179, startPoint y: 317, endPoint x: 985, endPoint y: 363, distance: 199.4
click at [980, 366] on div "SL * Đơn vị tính * Tên hàng * Định lượng Giá trị hàng Loại phụ phí Ghi chú Cước…" at bounding box center [784, 309] width 1442 height 117
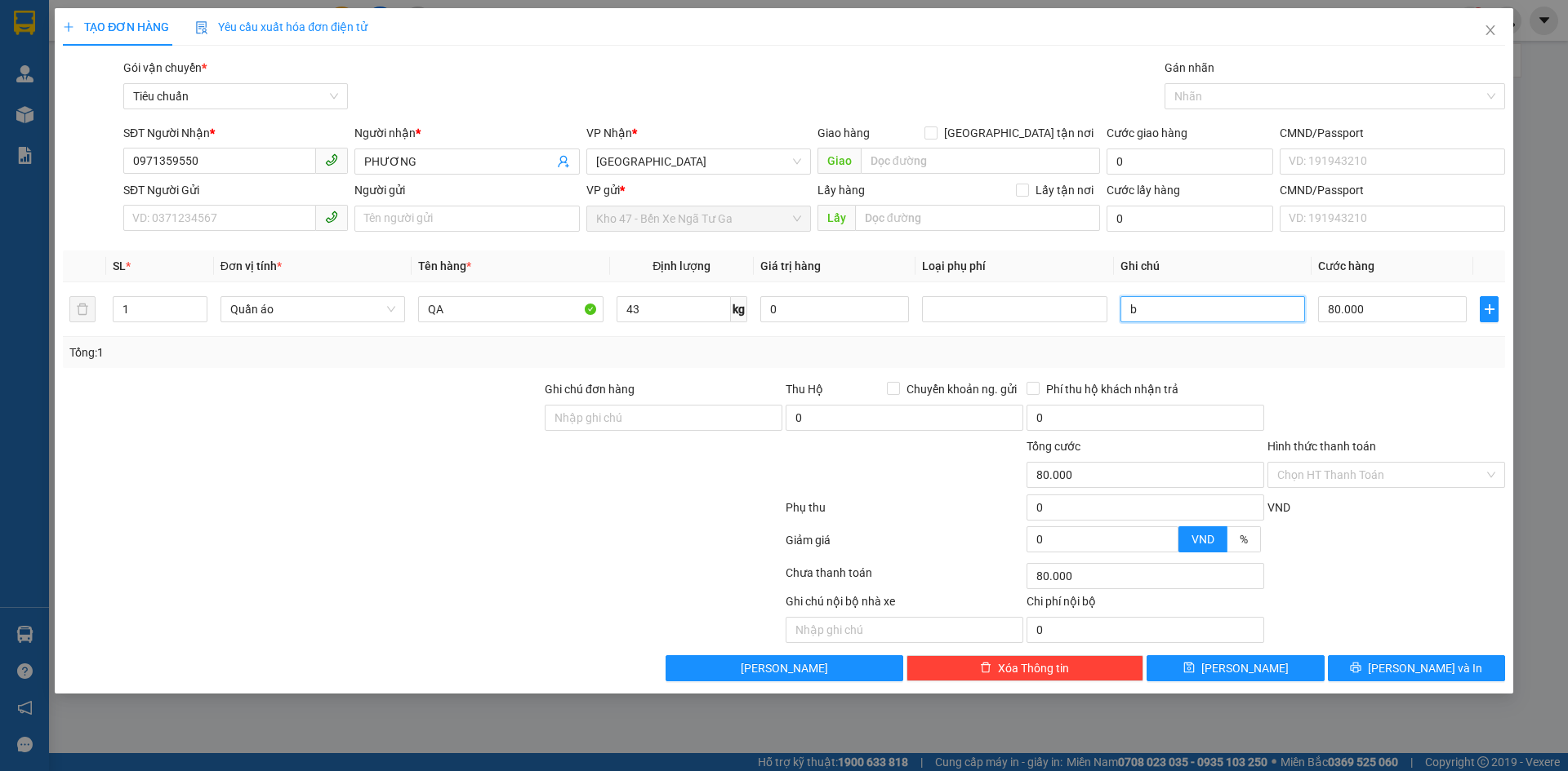
type input "b"
click at [1403, 662] on span "[PERSON_NAME] và In" at bounding box center [1425, 669] width 114 height 18
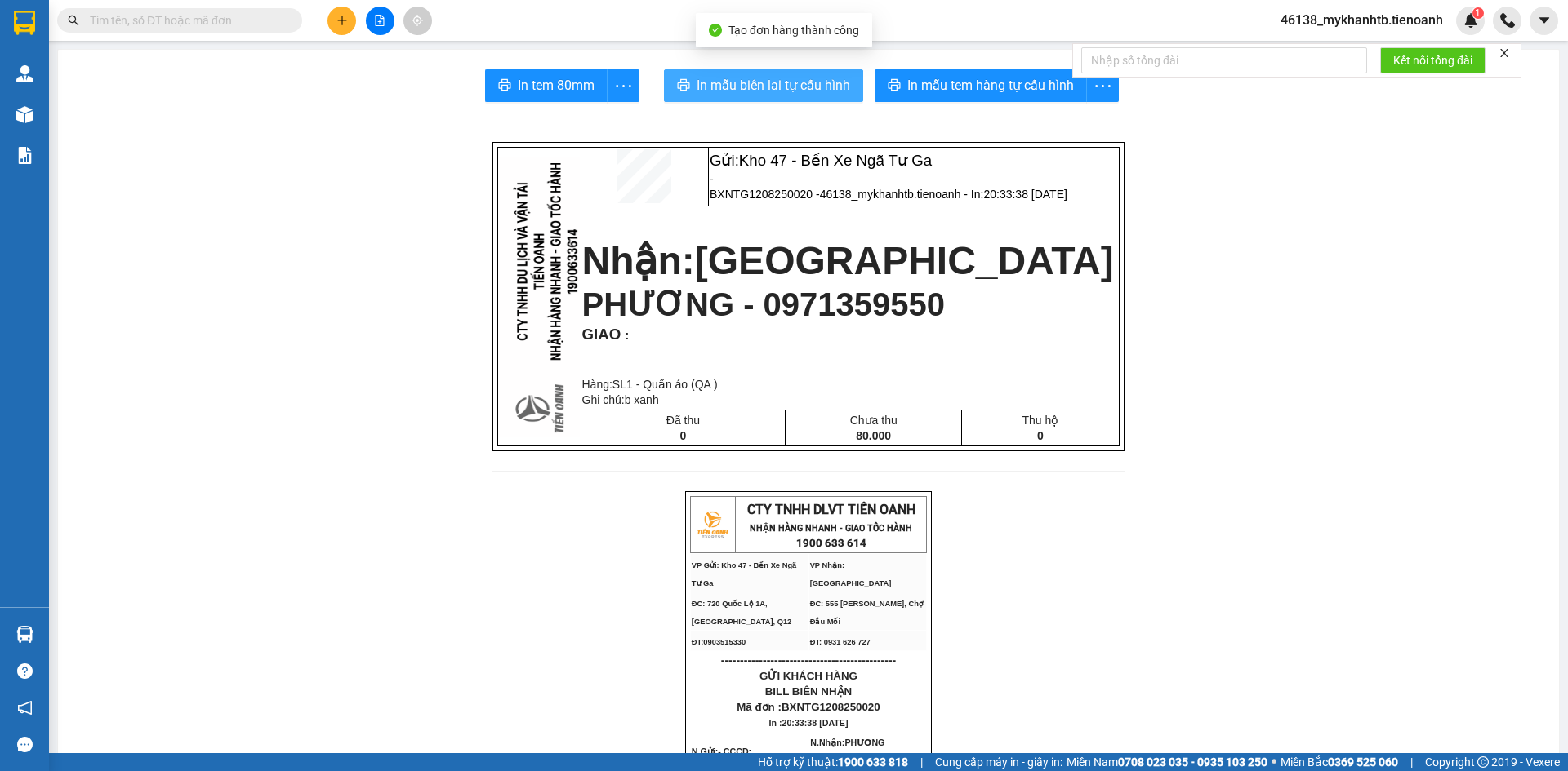
click at [821, 79] on span "In mẫu biên lai tự cấu hình" at bounding box center [773, 85] width 154 height 21
